Goal: Book appointment/travel/reservation

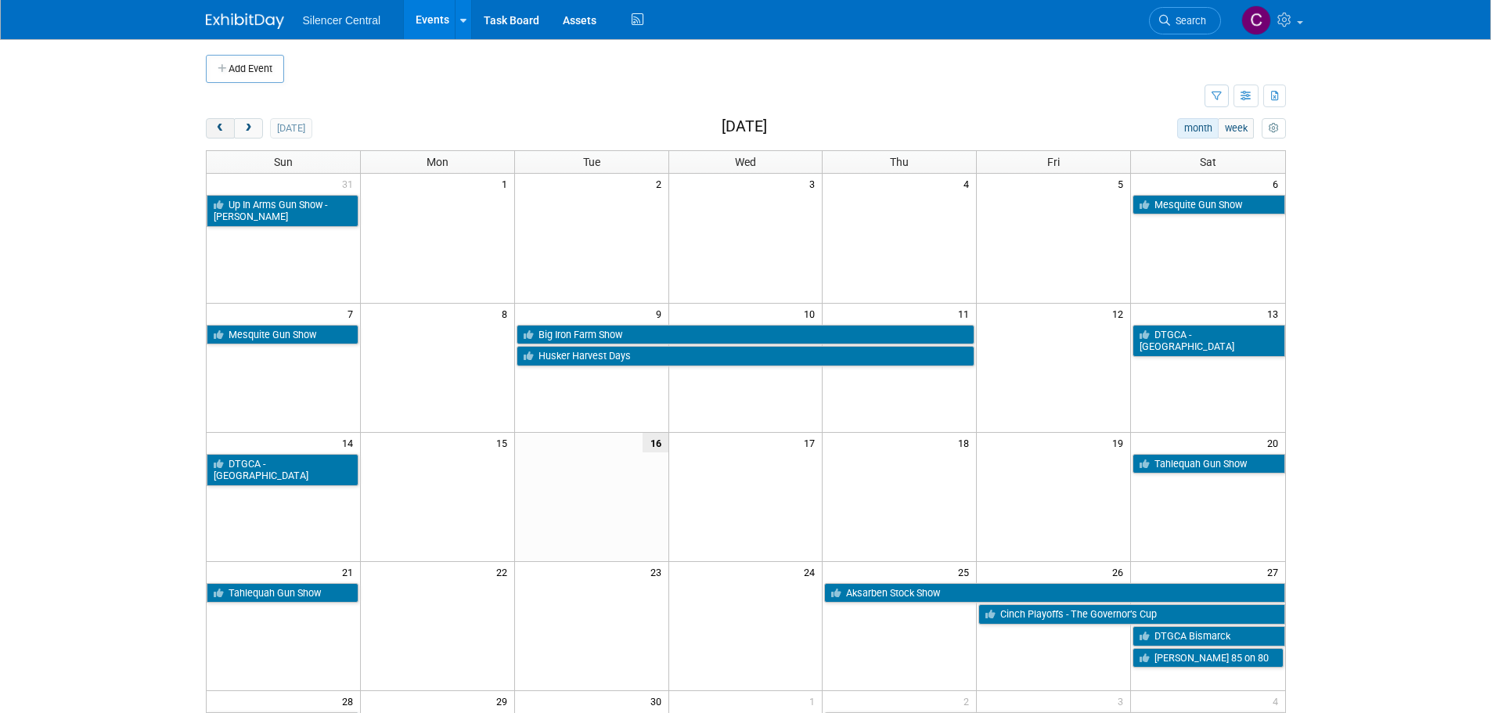
click at [215, 130] on span "prev" at bounding box center [221, 129] width 12 height 10
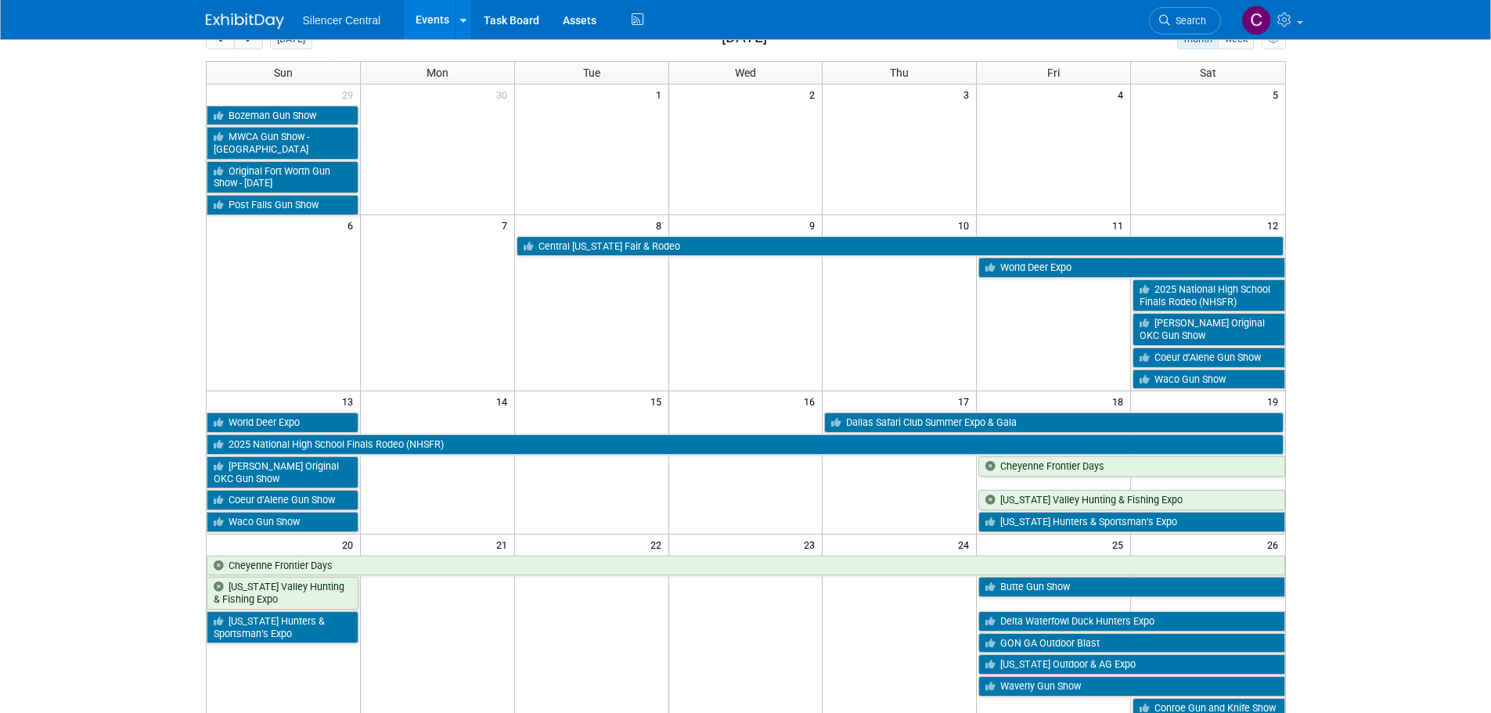
scroll to position [470, 0]
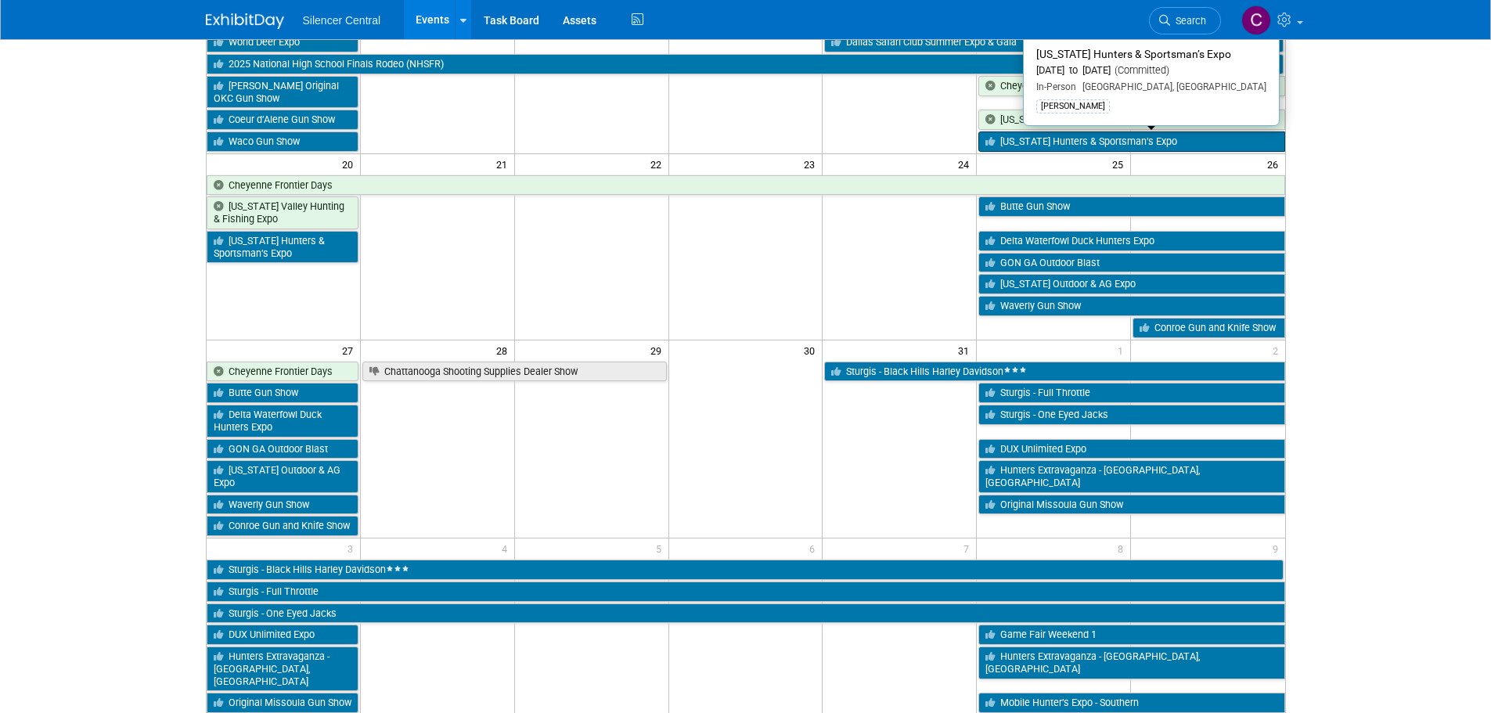
click at [1033, 142] on link "Texas Hunters & Sportsman’s Expo" at bounding box center [1132, 142] width 306 height 20
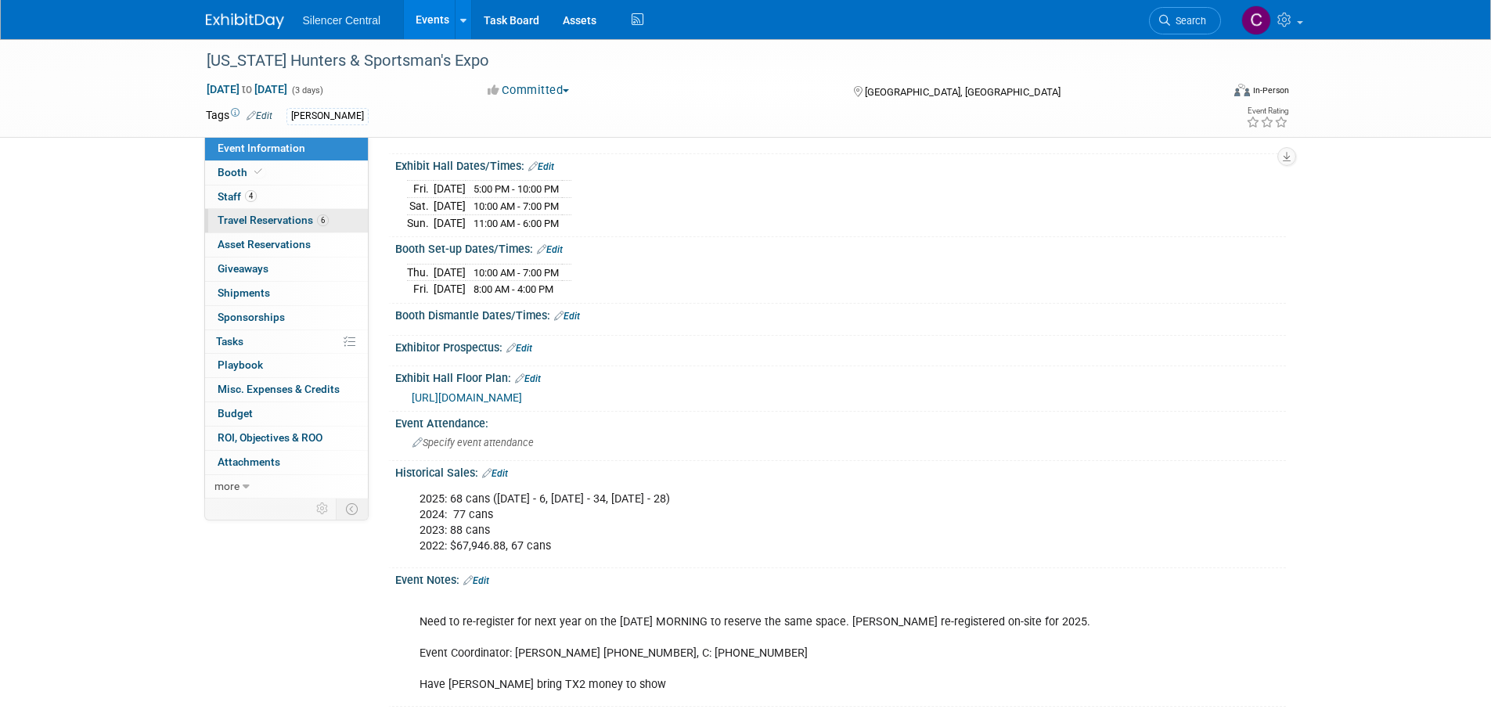
click at [234, 218] on span "Travel Reservations 6" at bounding box center [273, 220] width 111 height 13
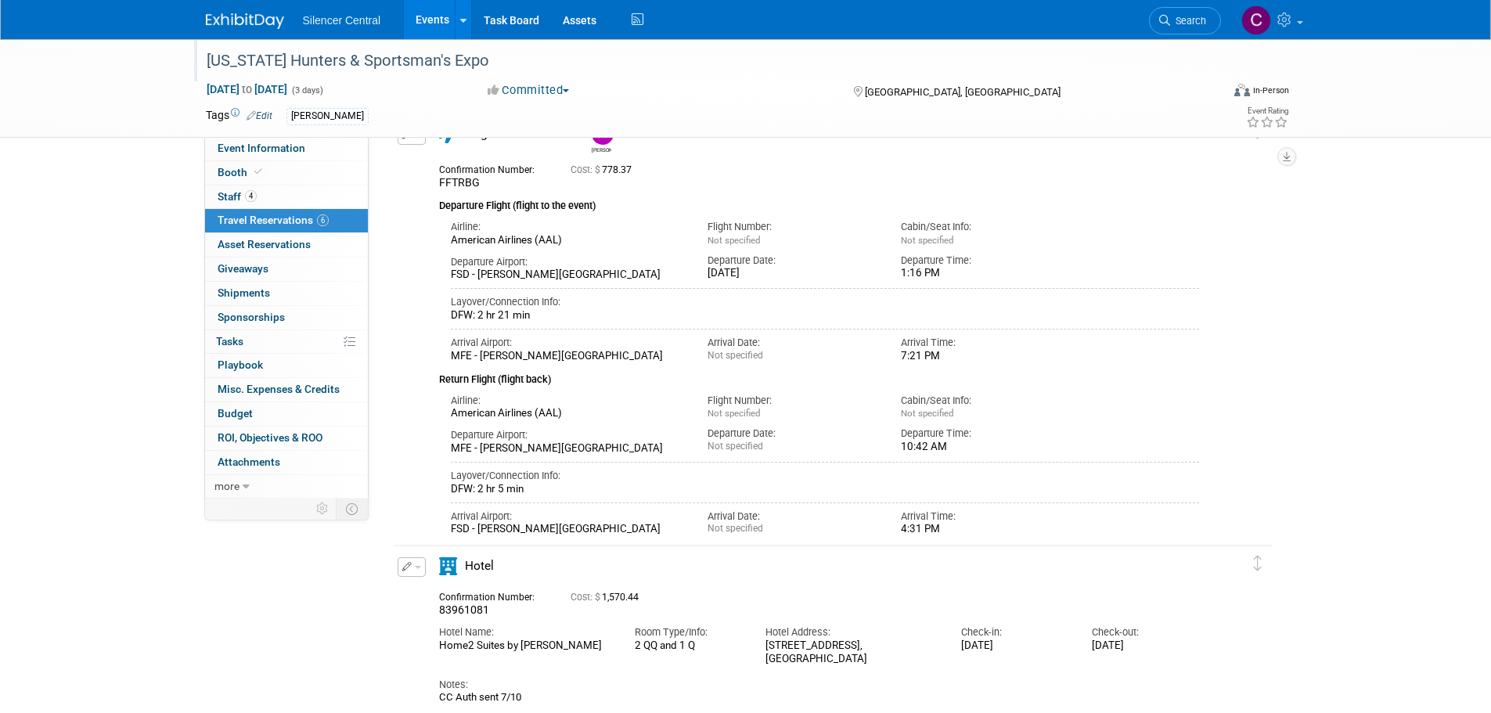
scroll to position [1476, 0]
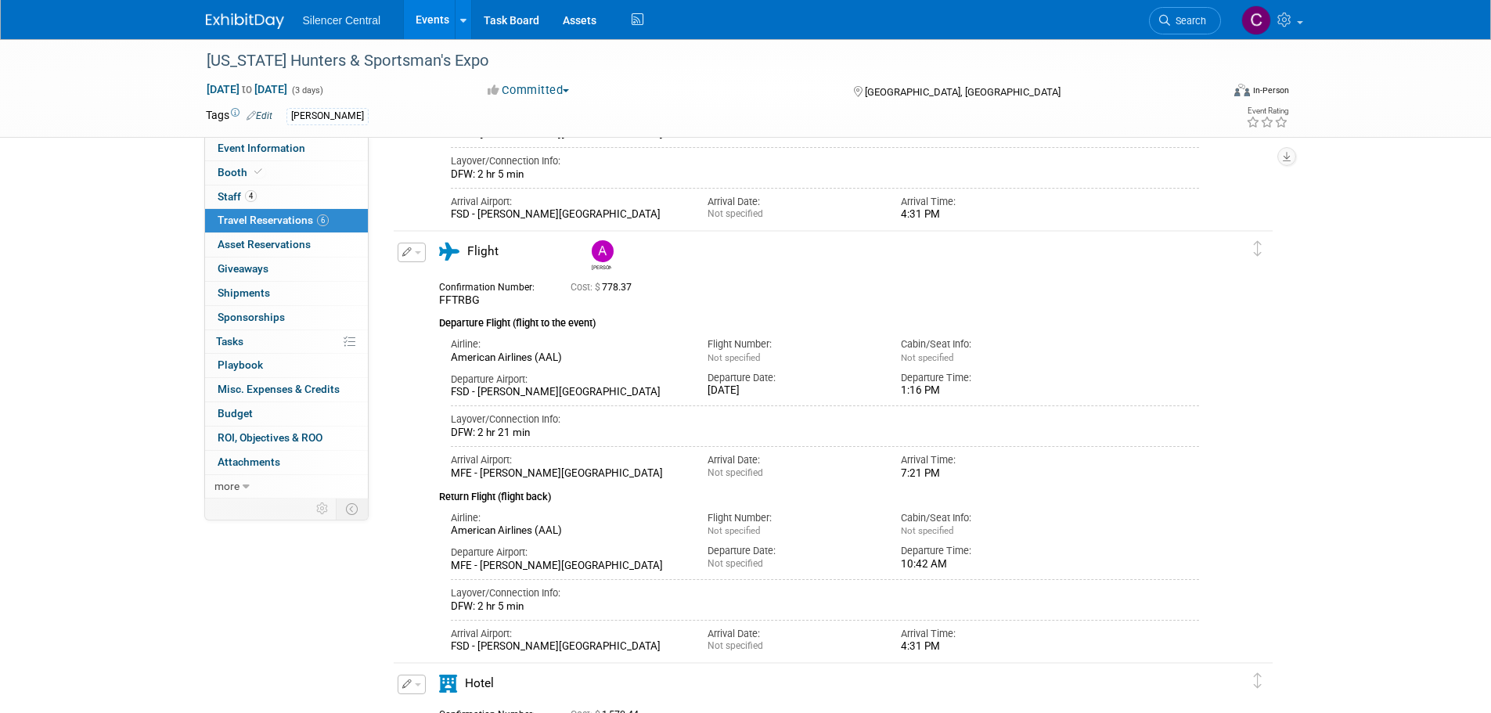
click at [236, 22] on img at bounding box center [245, 21] width 78 height 16
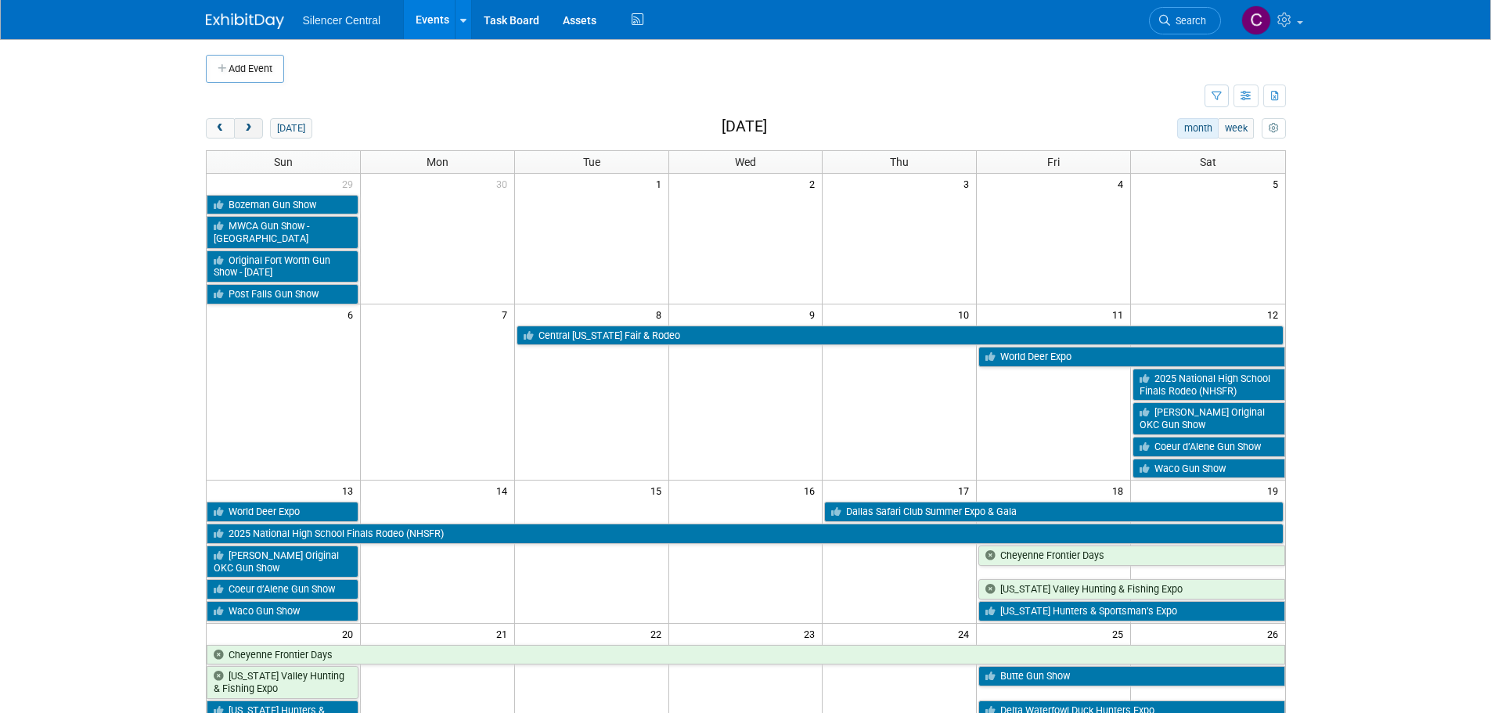
click at [248, 131] on span "next" at bounding box center [249, 129] width 12 height 10
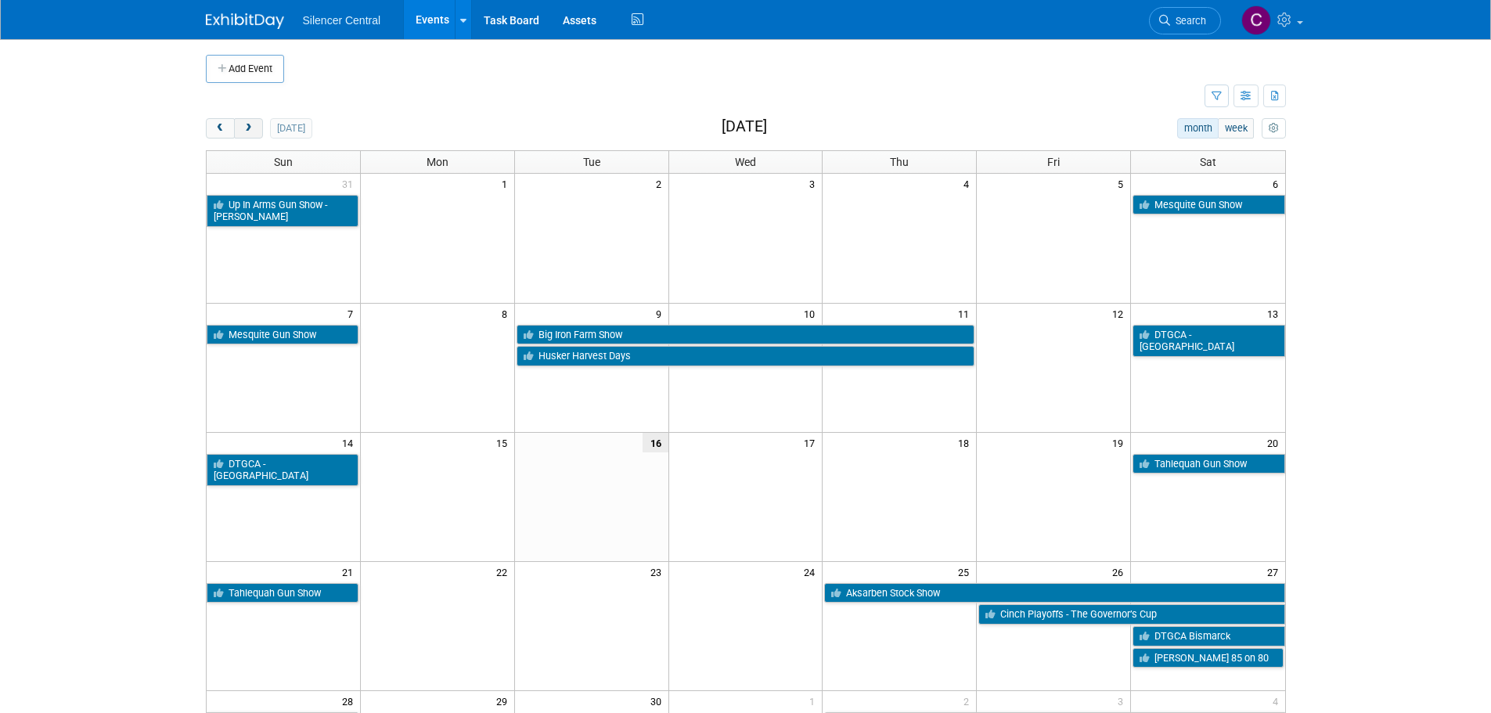
click at [244, 130] on span "next" at bounding box center [249, 129] width 12 height 10
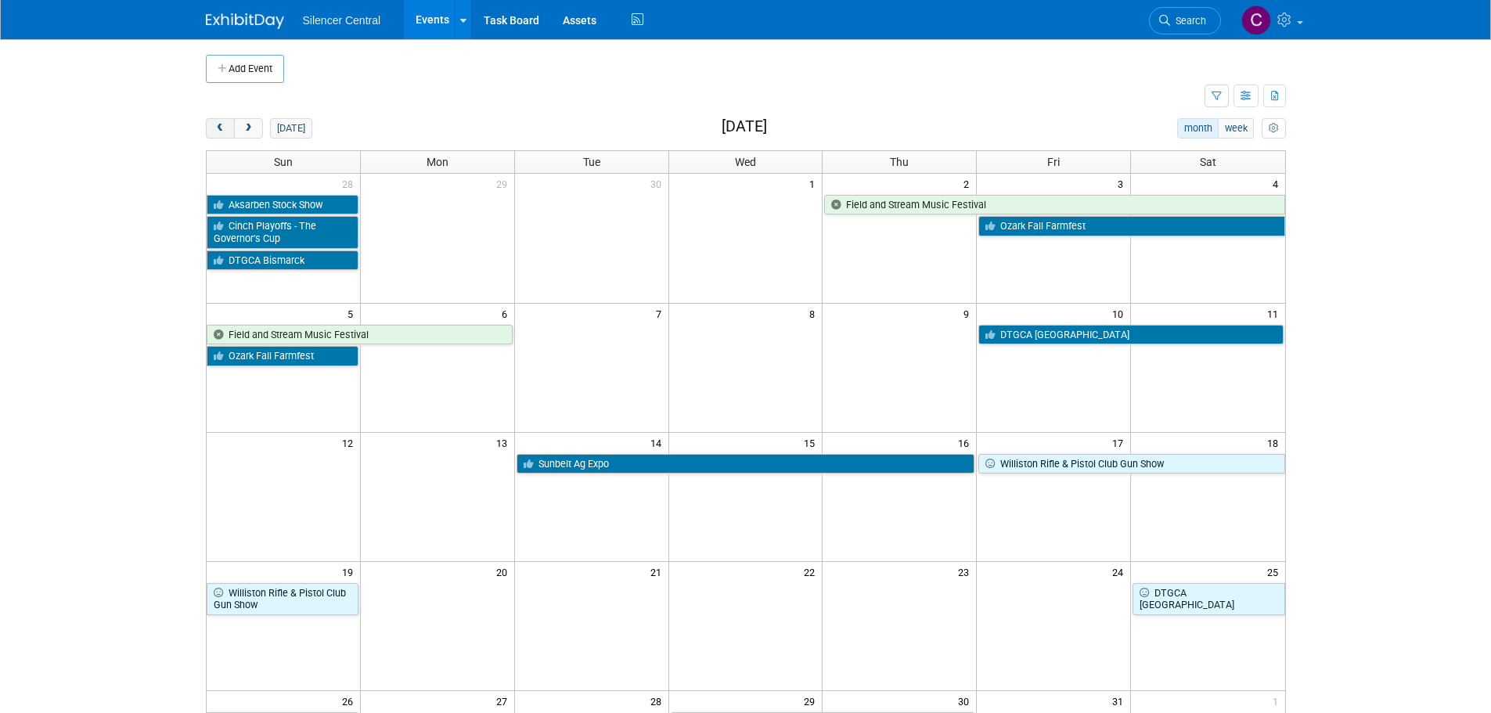
click at [223, 129] on span "prev" at bounding box center [221, 129] width 12 height 10
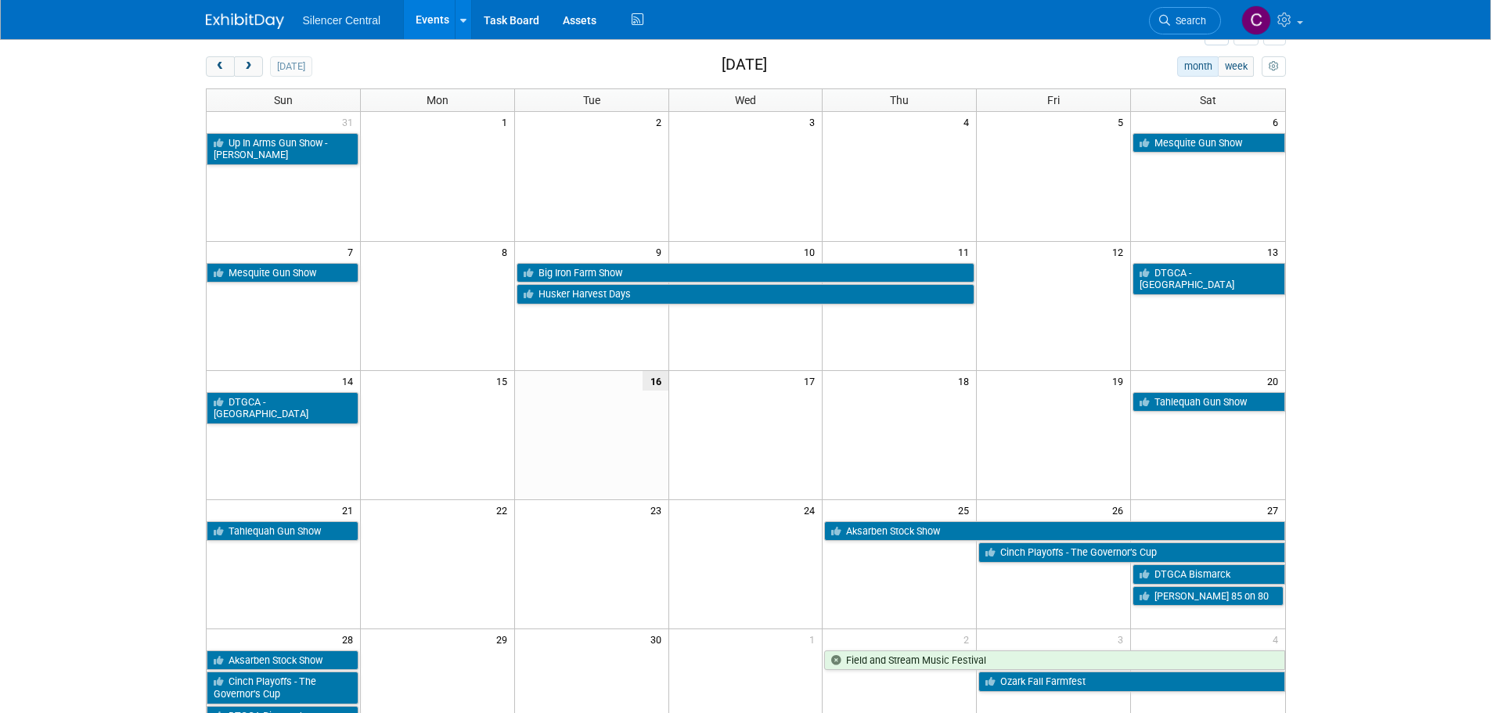
scroll to position [157, 0]
